Goal: Contribute content: Add original content to the website for others to see

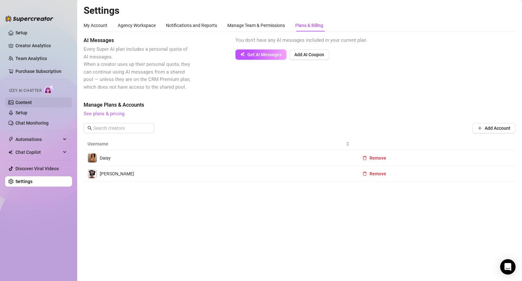
click at [23, 102] on link "Content" at bounding box center [23, 102] width 16 height 5
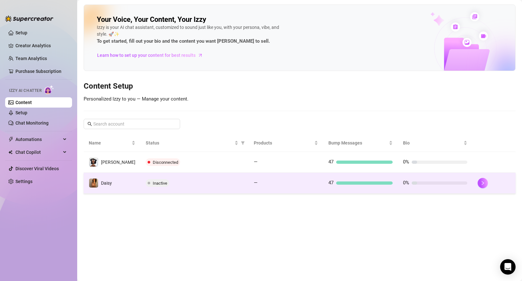
click at [129, 188] on td "Daisy" at bounding box center [112, 183] width 57 height 21
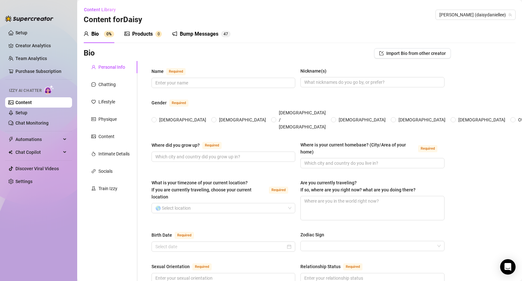
click at [153, 37] on div "Products 0" at bounding box center [142, 34] width 37 height 8
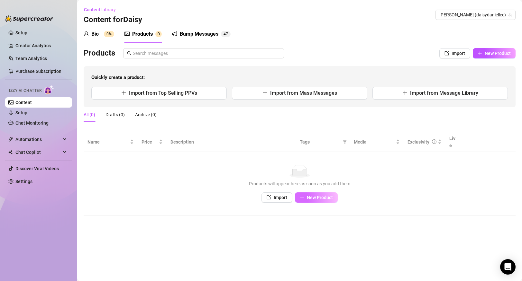
click at [321, 195] on span "New Product" at bounding box center [320, 197] width 26 height 5
type textarea "Type your message here..."
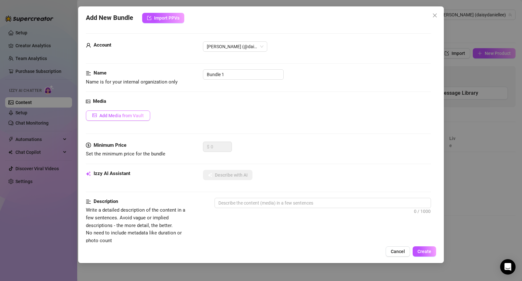
click at [121, 112] on button "Add Media from Vault" at bounding box center [118, 116] width 64 height 10
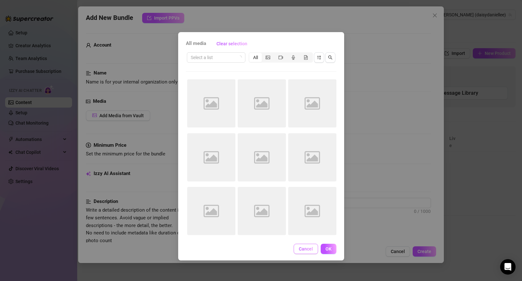
click at [304, 247] on span "Cancel" at bounding box center [306, 249] width 14 height 5
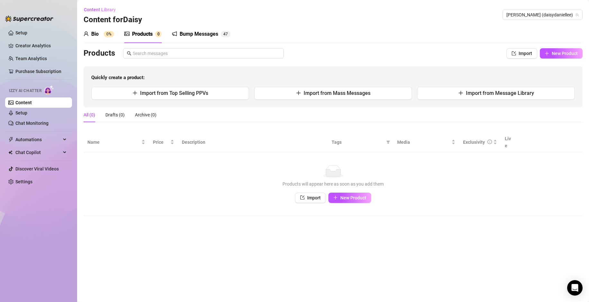
click at [31, 102] on link "Content" at bounding box center [23, 102] width 16 height 5
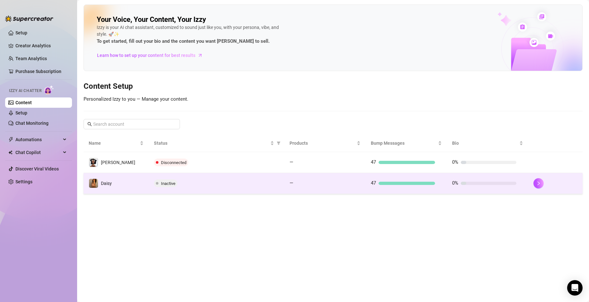
click at [146, 187] on td "Daisy" at bounding box center [116, 183] width 65 height 21
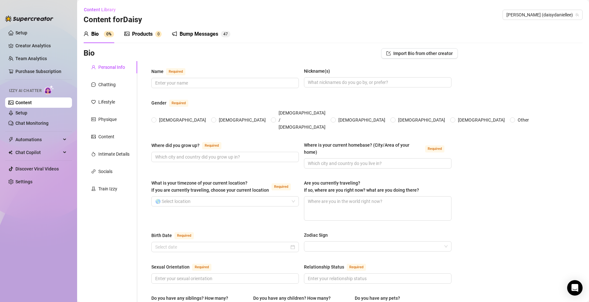
click at [143, 33] on div "Products" at bounding box center [142, 34] width 21 height 8
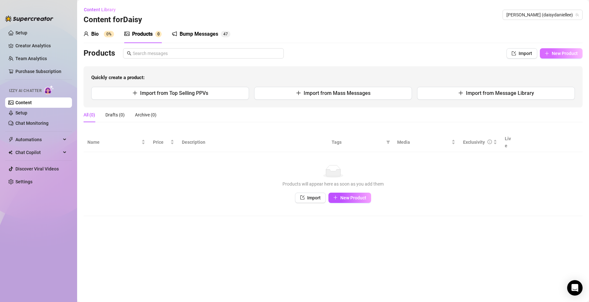
click at [558, 56] on button "New Product" at bounding box center [561, 53] width 43 height 10
type textarea "Type your message here..."
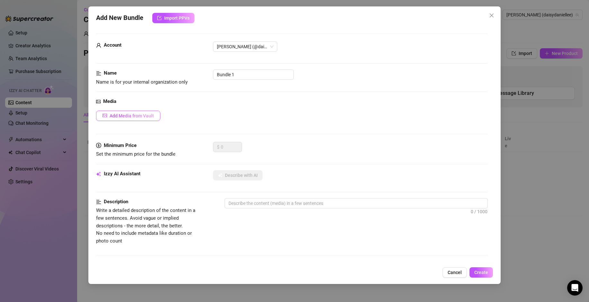
click at [123, 115] on span "Add Media from Vault" at bounding box center [132, 115] width 44 height 5
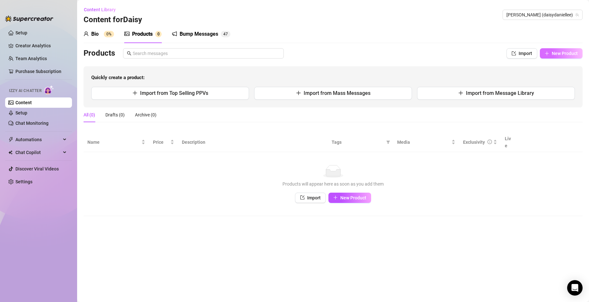
click at [561, 54] on span "New Product" at bounding box center [565, 53] width 26 height 5
type textarea "Type your message here..."
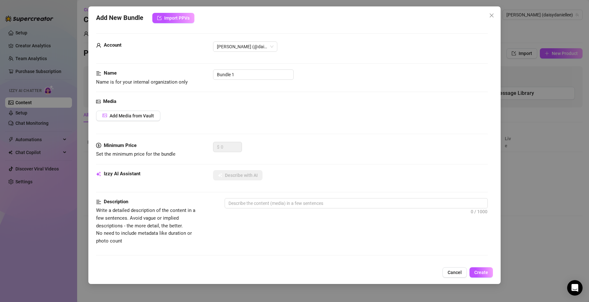
click at [181, 24] on div "Add New Bundle Import PPVs Account [PERSON_NAME] (@daisydaniellee) Name Name is…" at bounding box center [294, 144] width 413 height 277
click at [184, 15] on span "Import PPVs" at bounding box center [176, 17] width 25 height 5
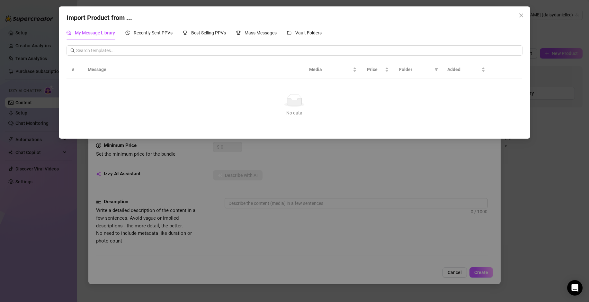
click at [513, 15] on div "Import Product from ..." at bounding box center [295, 18] width 456 height 10
click at [518, 16] on span "Close" at bounding box center [521, 15] width 10 height 5
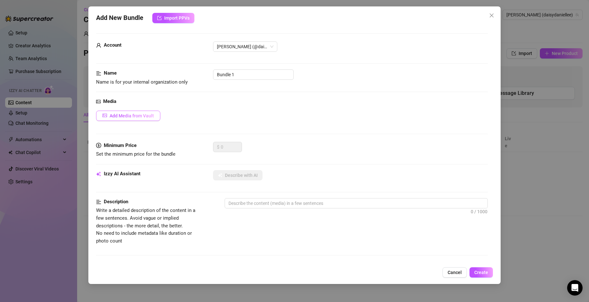
click at [141, 120] on button "Add Media from Vault" at bounding box center [128, 116] width 64 height 10
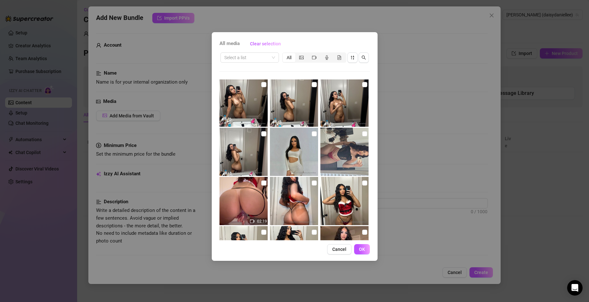
scroll to position [2210, 0]
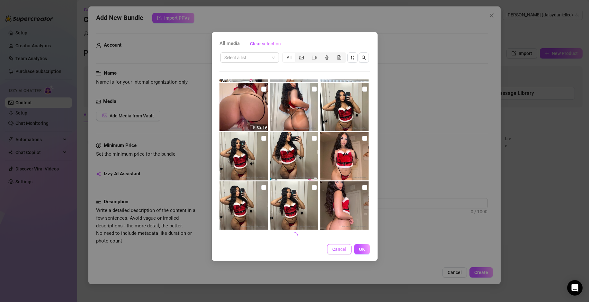
click at [340, 251] on span "Cancel" at bounding box center [339, 249] width 14 height 5
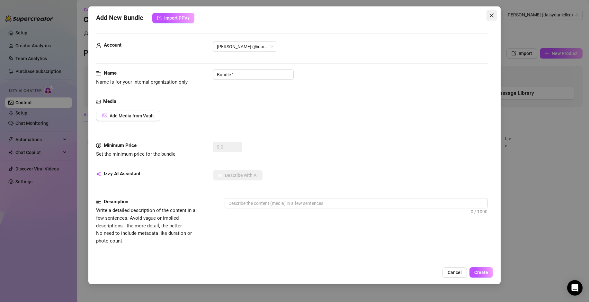
click at [490, 16] on icon "close" at bounding box center [491, 15] width 5 height 5
